Goal: Find specific page/section: Find specific page/section

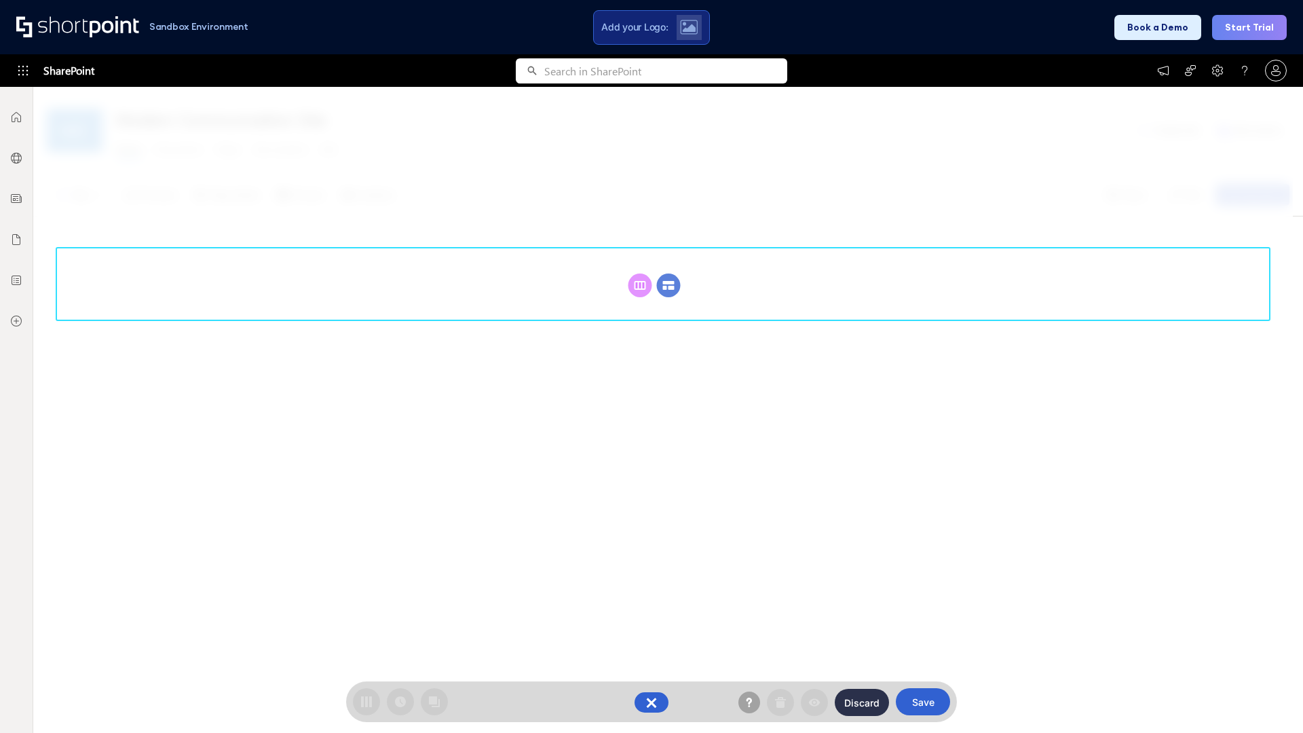
click at [668, 285] on circle at bounding box center [669, 285] width 24 height 24
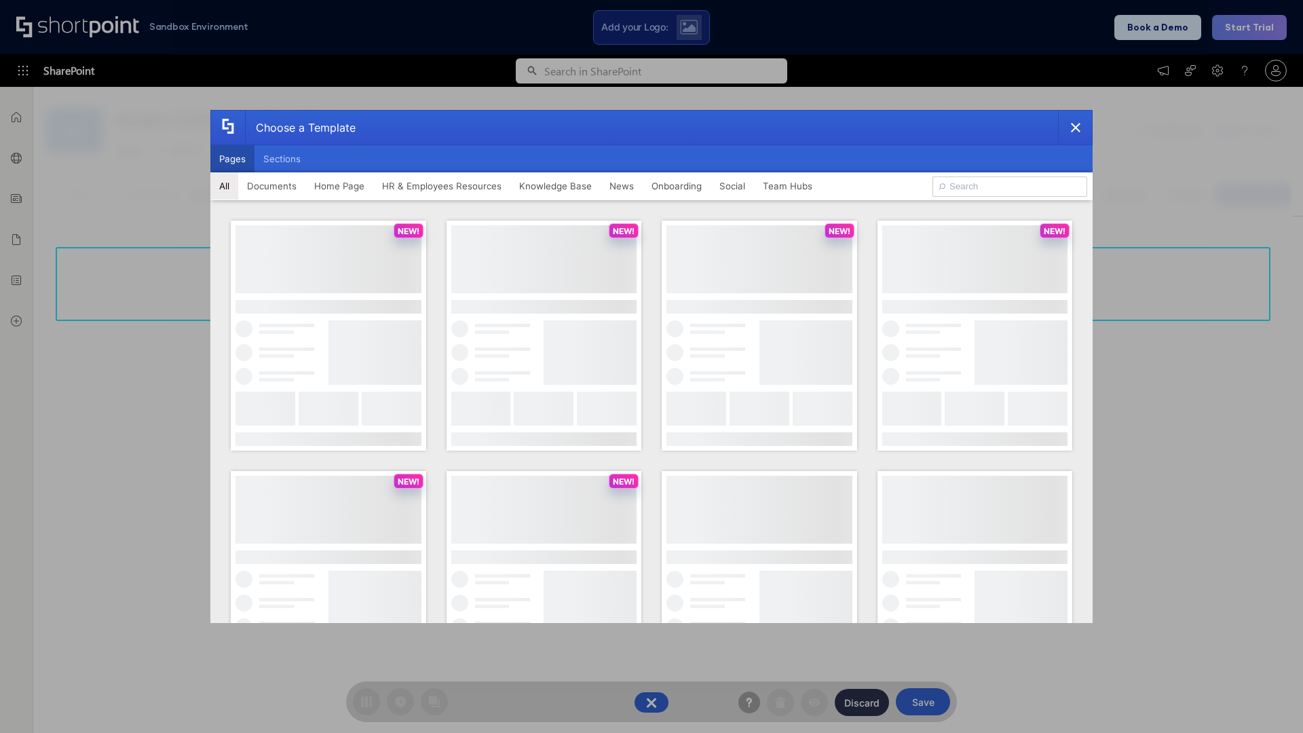
click at [232, 159] on button "Pages" at bounding box center [232, 158] width 44 height 27
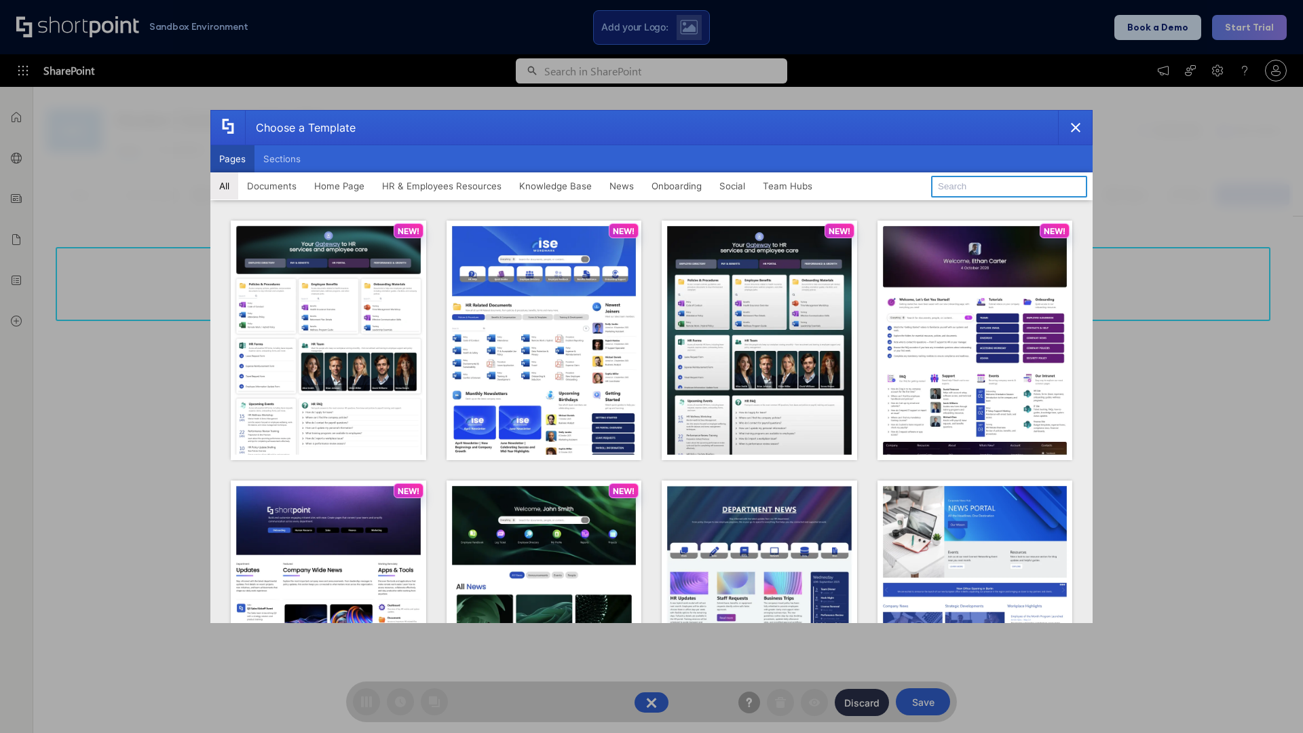
type input "News Portal 3"
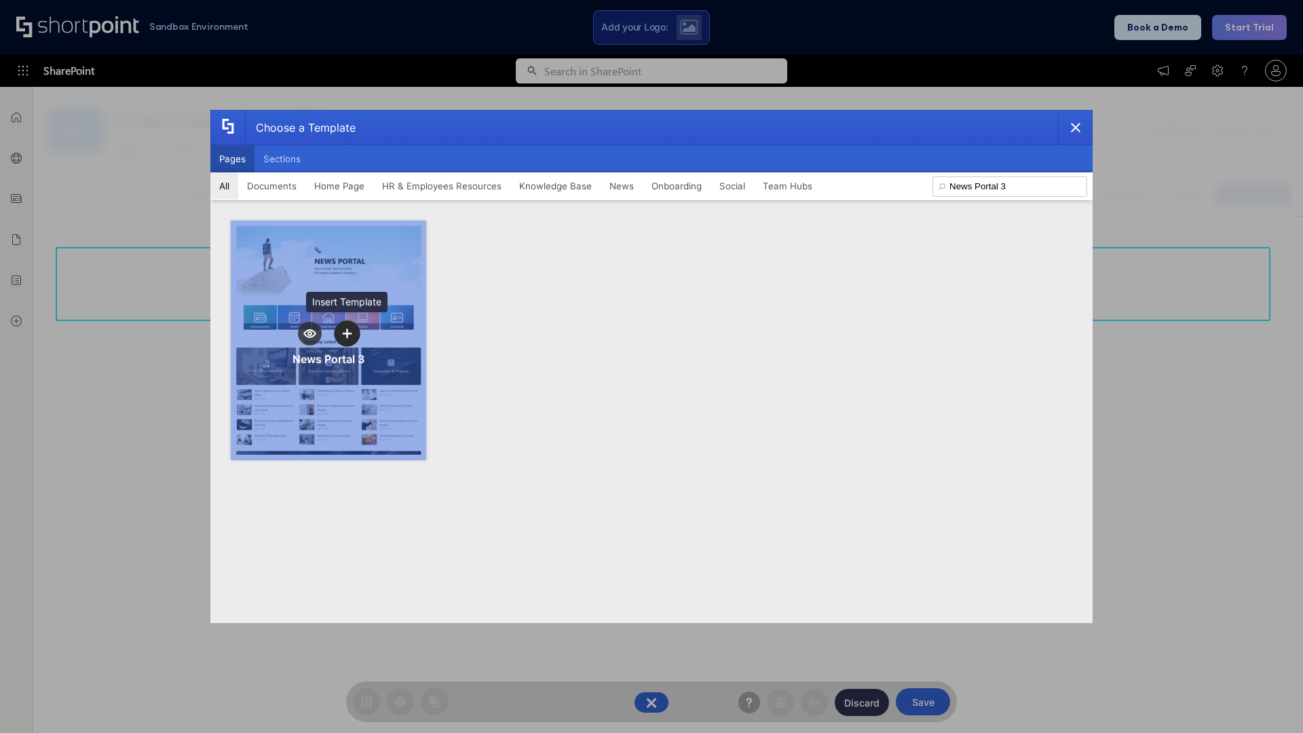
click at [347, 333] on icon "template selector" at bounding box center [347, 333] width 10 height 10
